Goal: Manage account settings

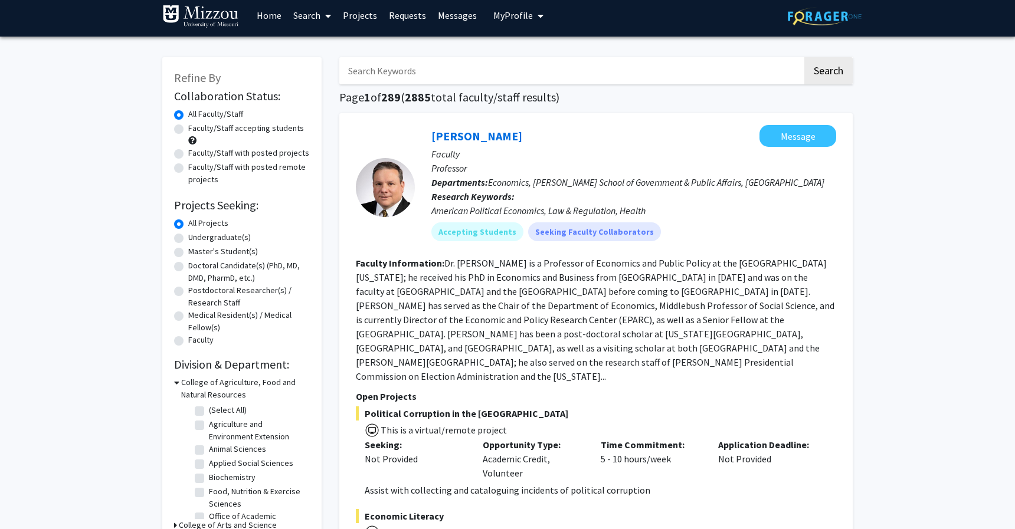
scroll to position [7, 0]
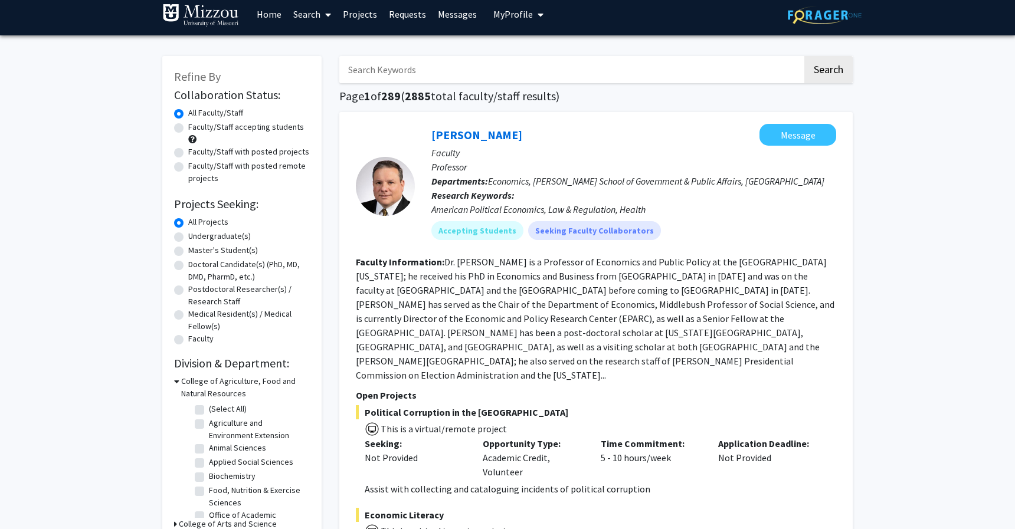
click at [532, 67] on input "Search Keywords" at bounding box center [570, 69] width 463 height 27
click at [804, 56] on button "Search" at bounding box center [828, 69] width 48 height 27
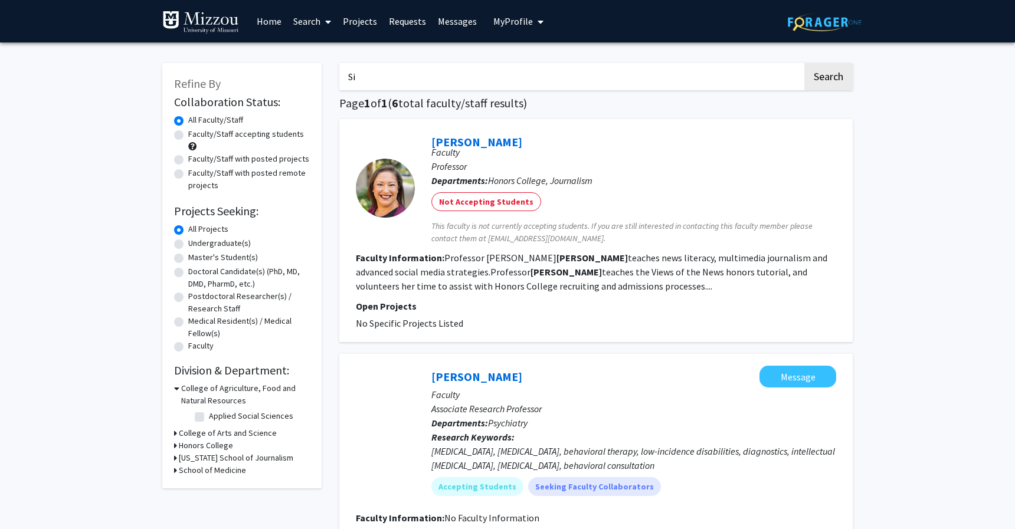
type input "S"
click at [804, 63] on button "Search" at bounding box center [828, 76] width 48 height 27
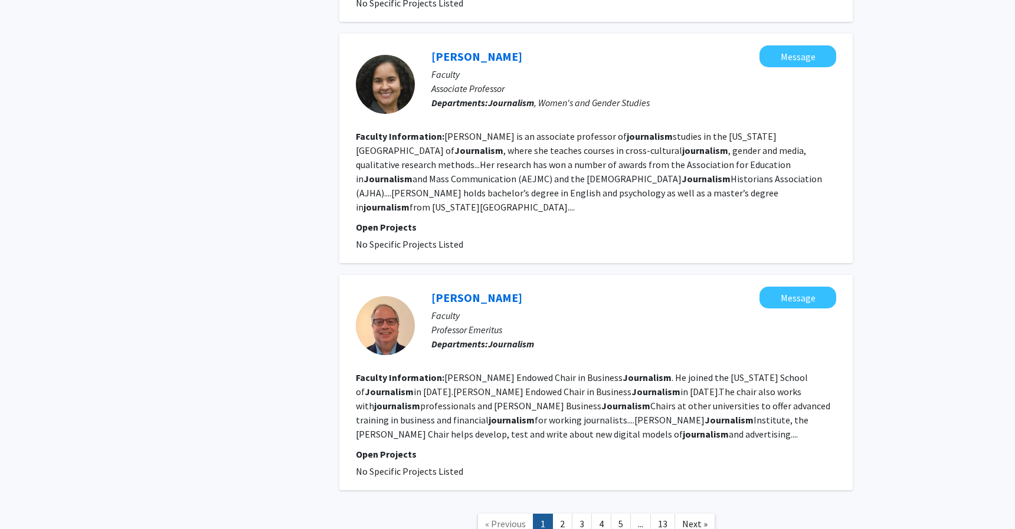
scroll to position [2423, 0]
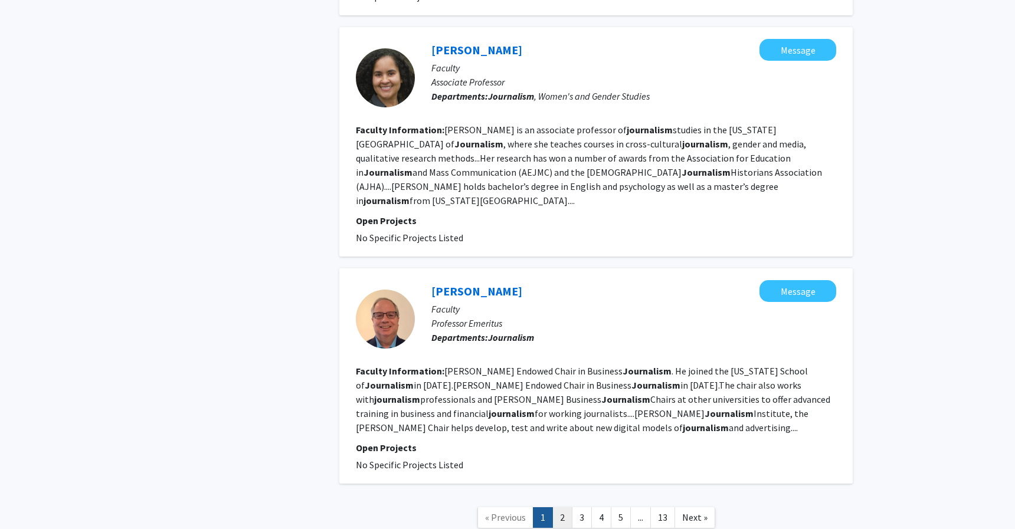
click at [568, 507] on link "2" at bounding box center [562, 517] width 20 height 21
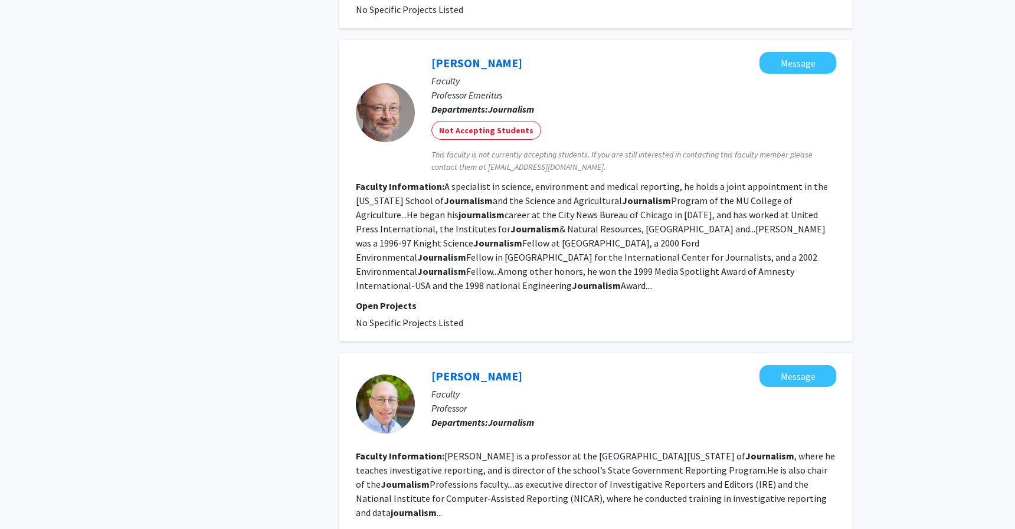
scroll to position [2055, 0]
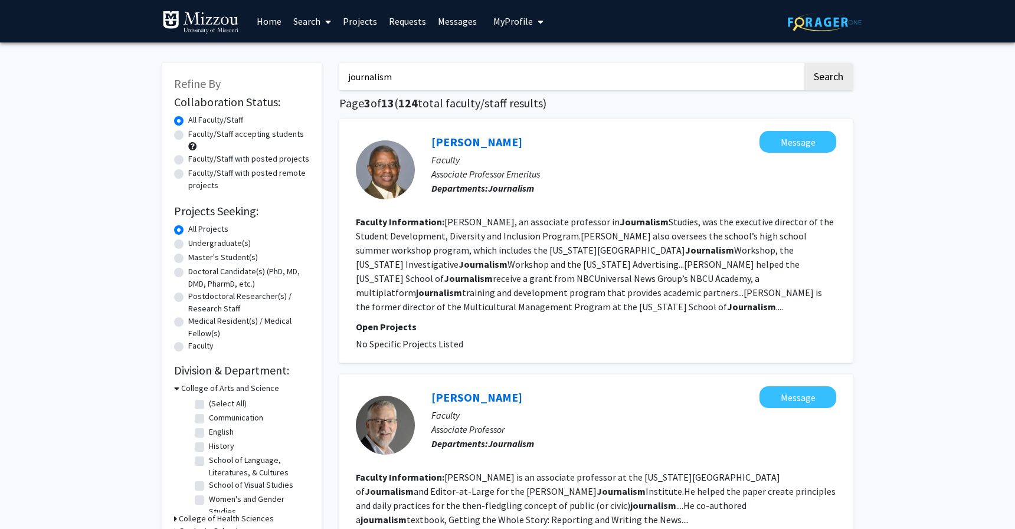
click at [500, 70] on input "journalism" at bounding box center [570, 76] width 463 height 27
type input "[PERSON_NAME]"
click at [804, 63] on button "Search" at bounding box center [828, 76] width 48 height 27
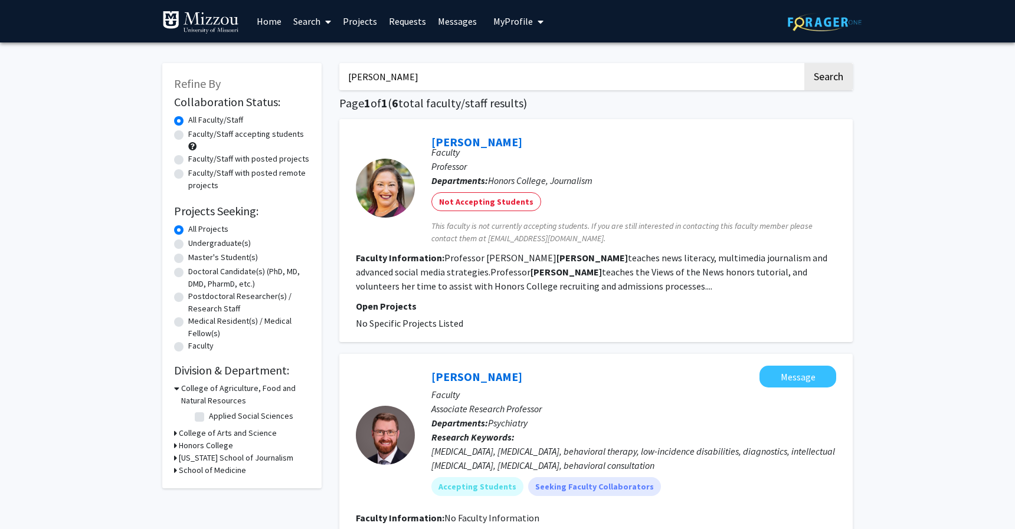
click at [534, 238] on span "This faculty is not currently accepting students. If you are still interested i…" at bounding box center [633, 232] width 405 height 25
click at [520, 26] on span "My Profile" at bounding box center [513, 21] width 40 height 12
click at [531, 57] on span "[PERSON_NAME]" at bounding box center [566, 54] width 71 height 13
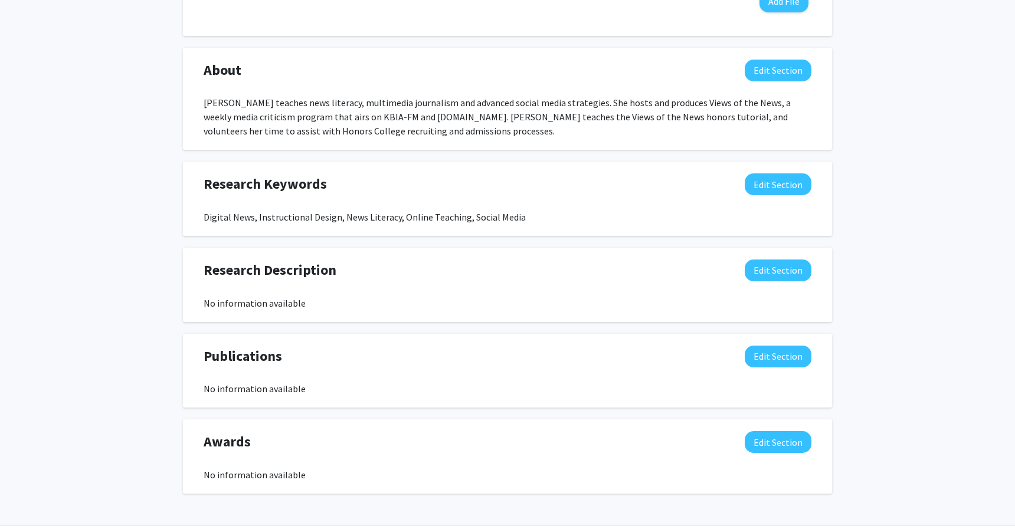
scroll to position [532, 0]
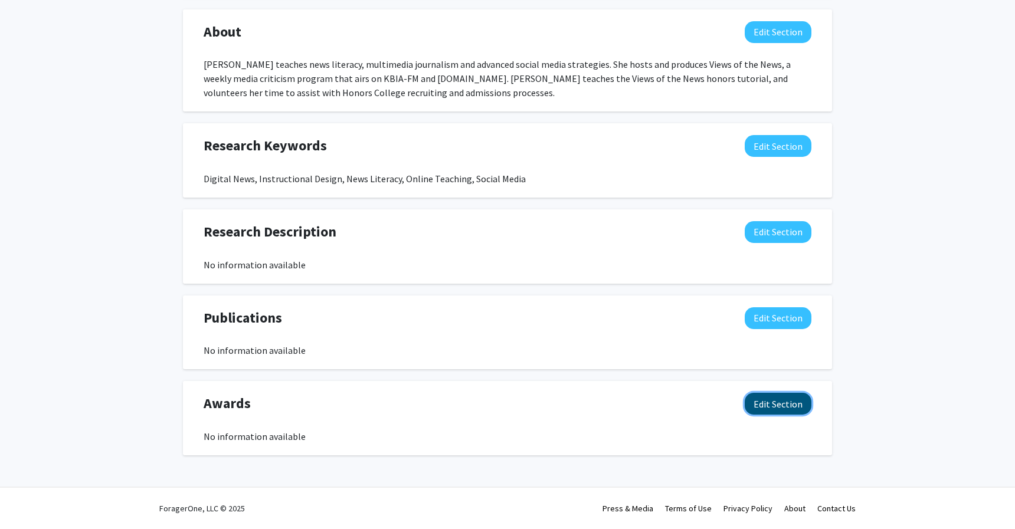
click at [766, 400] on button "Edit Section" at bounding box center [778, 404] width 67 height 22
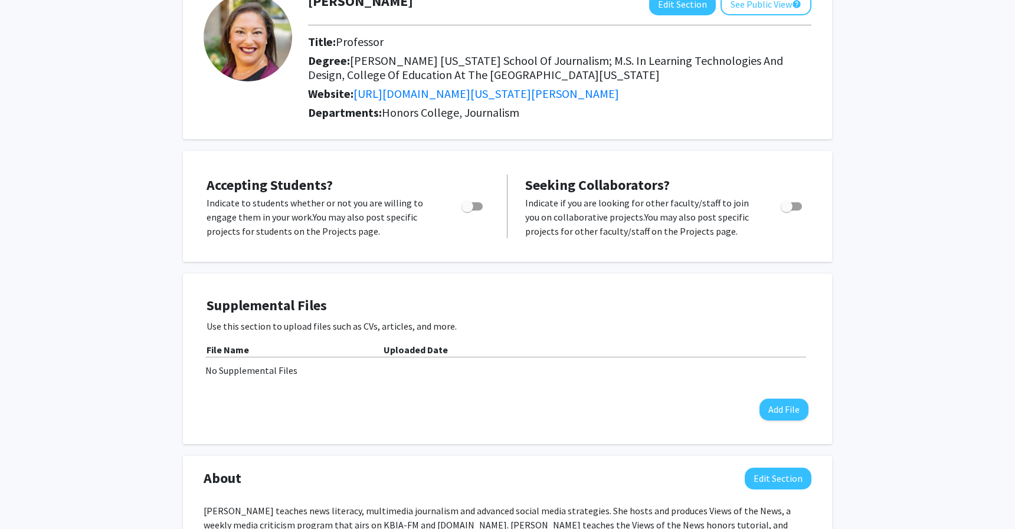
scroll to position [99, 0]
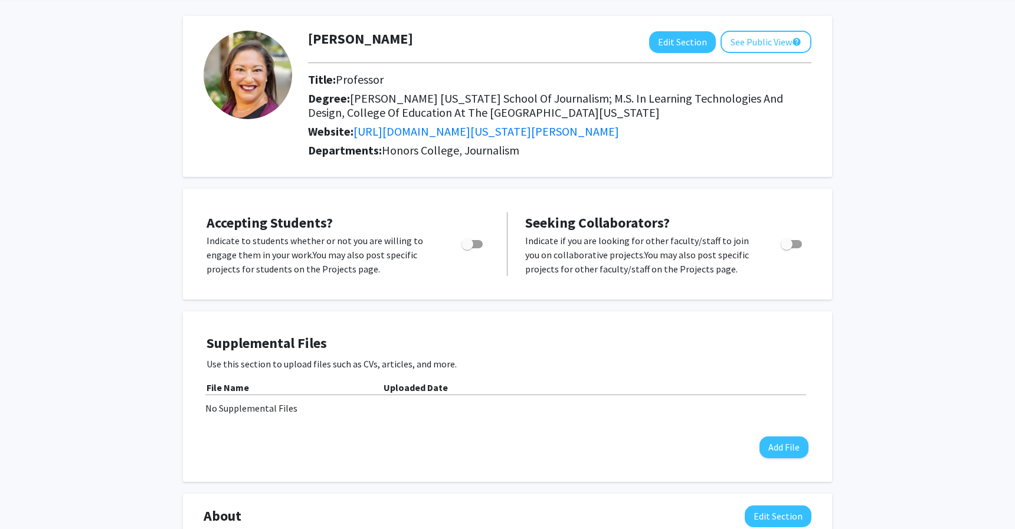
scroll to position [38, 0]
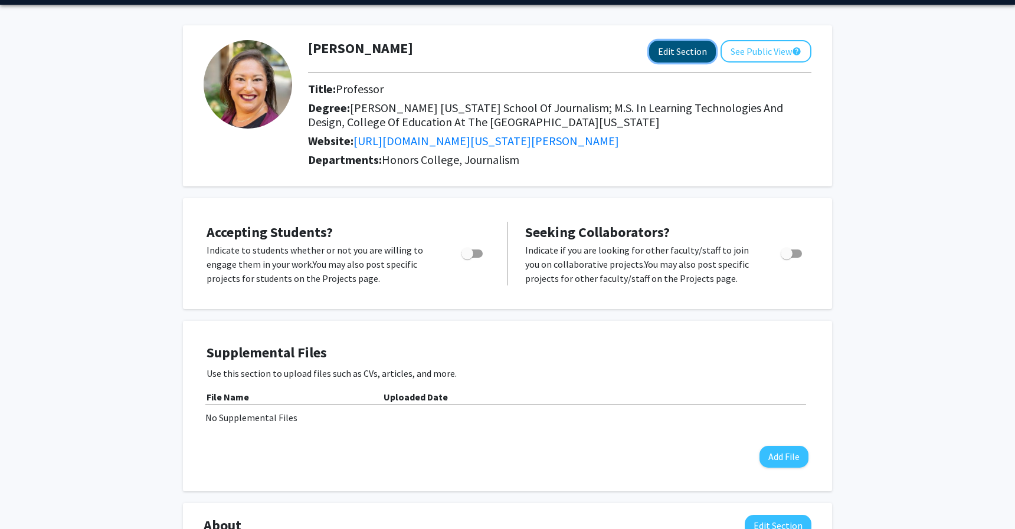
click at [670, 50] on button "Edit Section" at bounding box center [682, 52] width 67 height 22
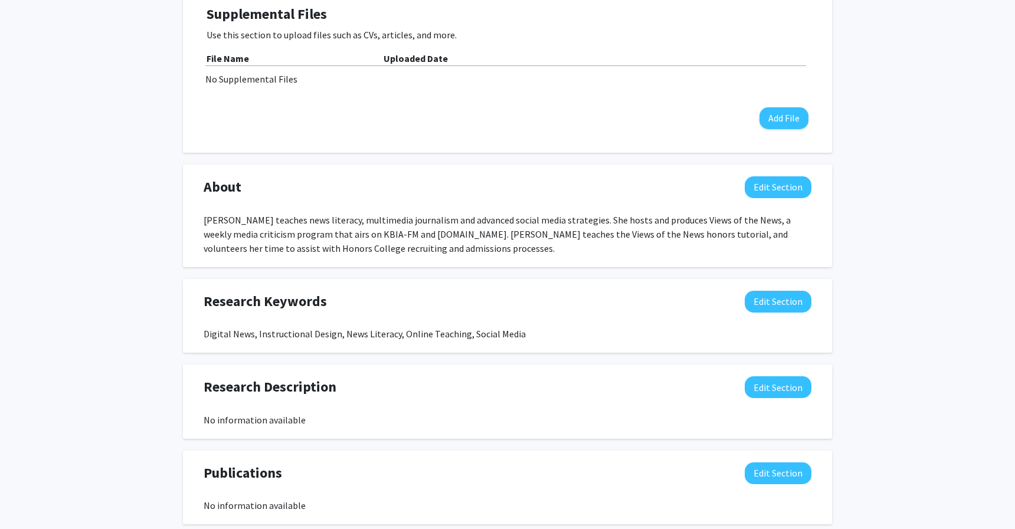
scroll to position [529, 0]
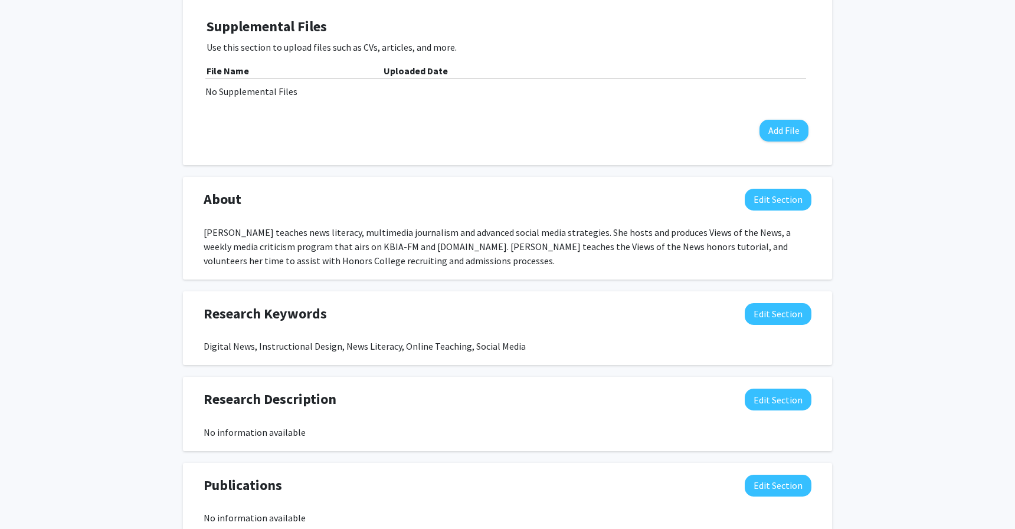
click at [634, 230] on div "[PERSON_NAME] teaches news literacy, multimedia journalism and advanced social …" at bounding box center [508, 246] width 608 height 42
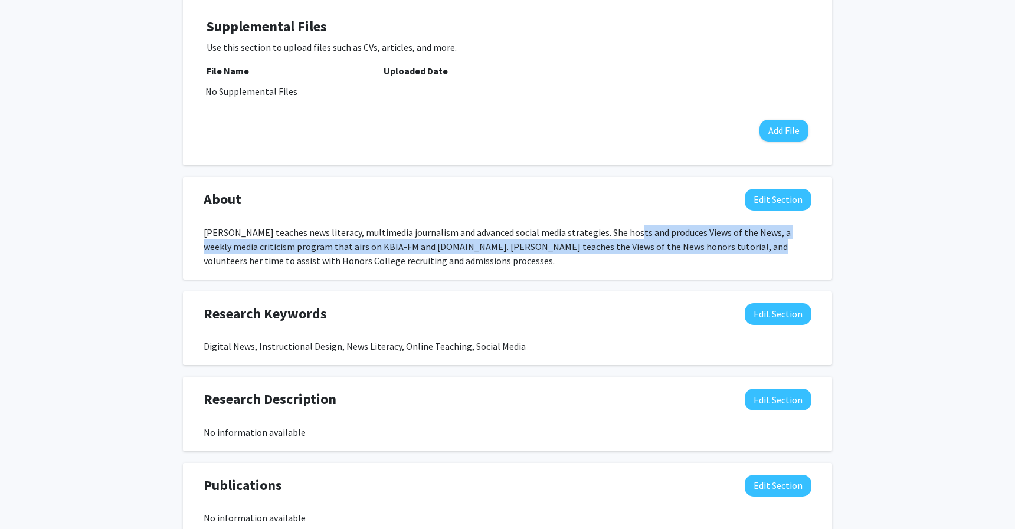
drag, startPoint x: 625, startPoint y: 232, endPoint x: 717, endPoint y: 251, distance: 94.0
click at [717, 251] on div "[PERSON_NAME] teaches news literacy, multimedia journalism and advanced social …" at bounding box center [508, 246] width 608 height 42
click at [779, 197] on button "Edit Section" at bounding box center [778, 200] width 67 height 22
